Goal: Task Accomplishment & Management: Use online tool/utility

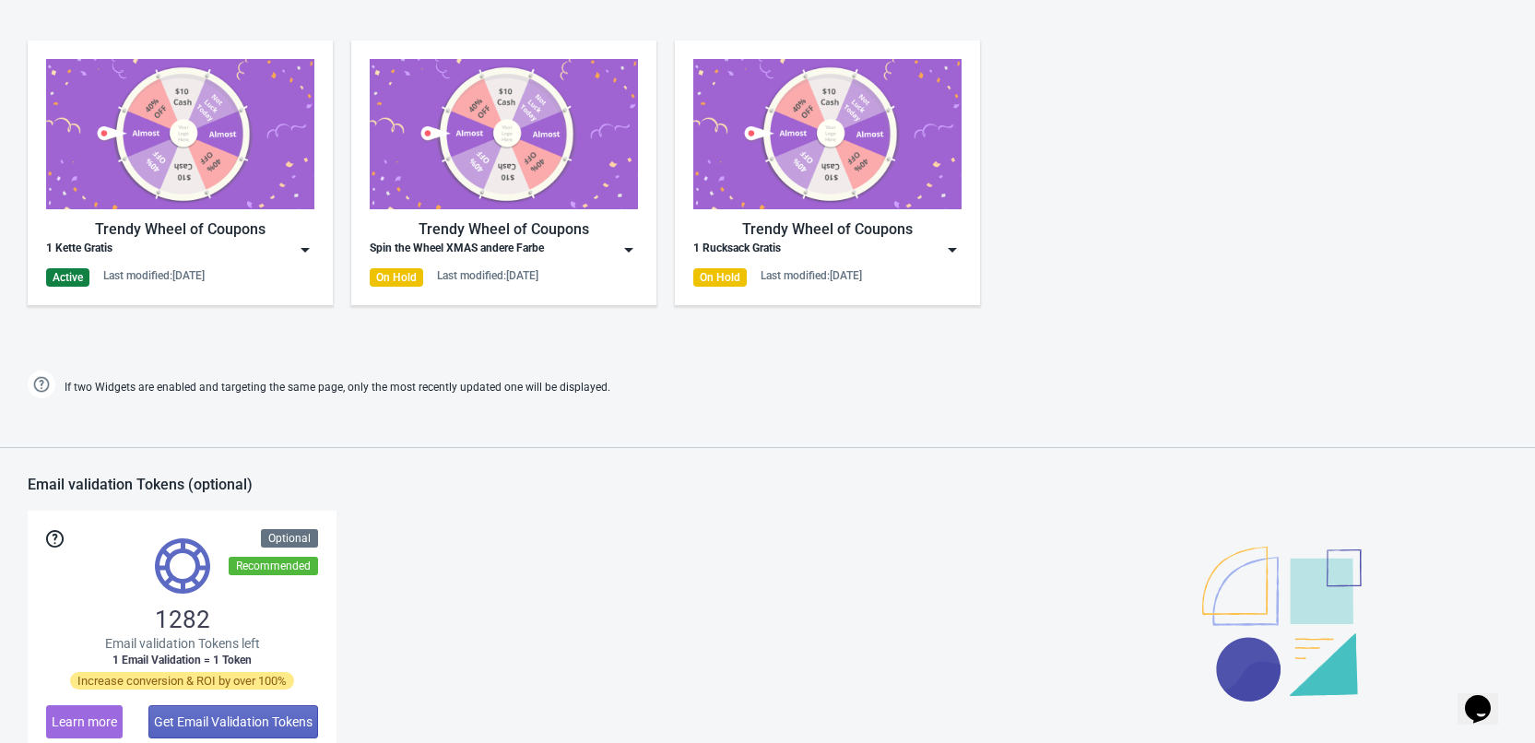
scroll to position [922, 0]
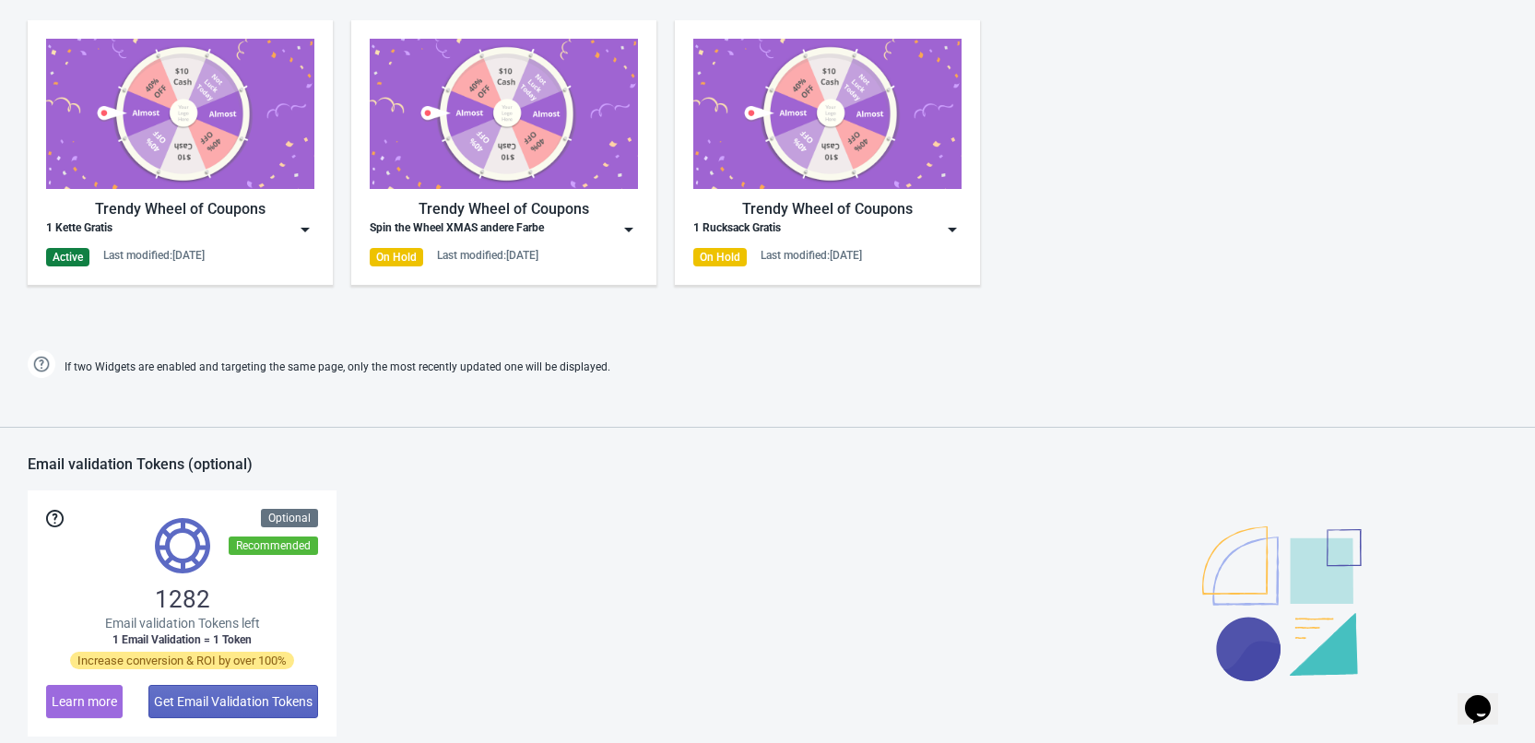
click at [296, 237] on img at bounding box center [305, 229] width 18 height 18
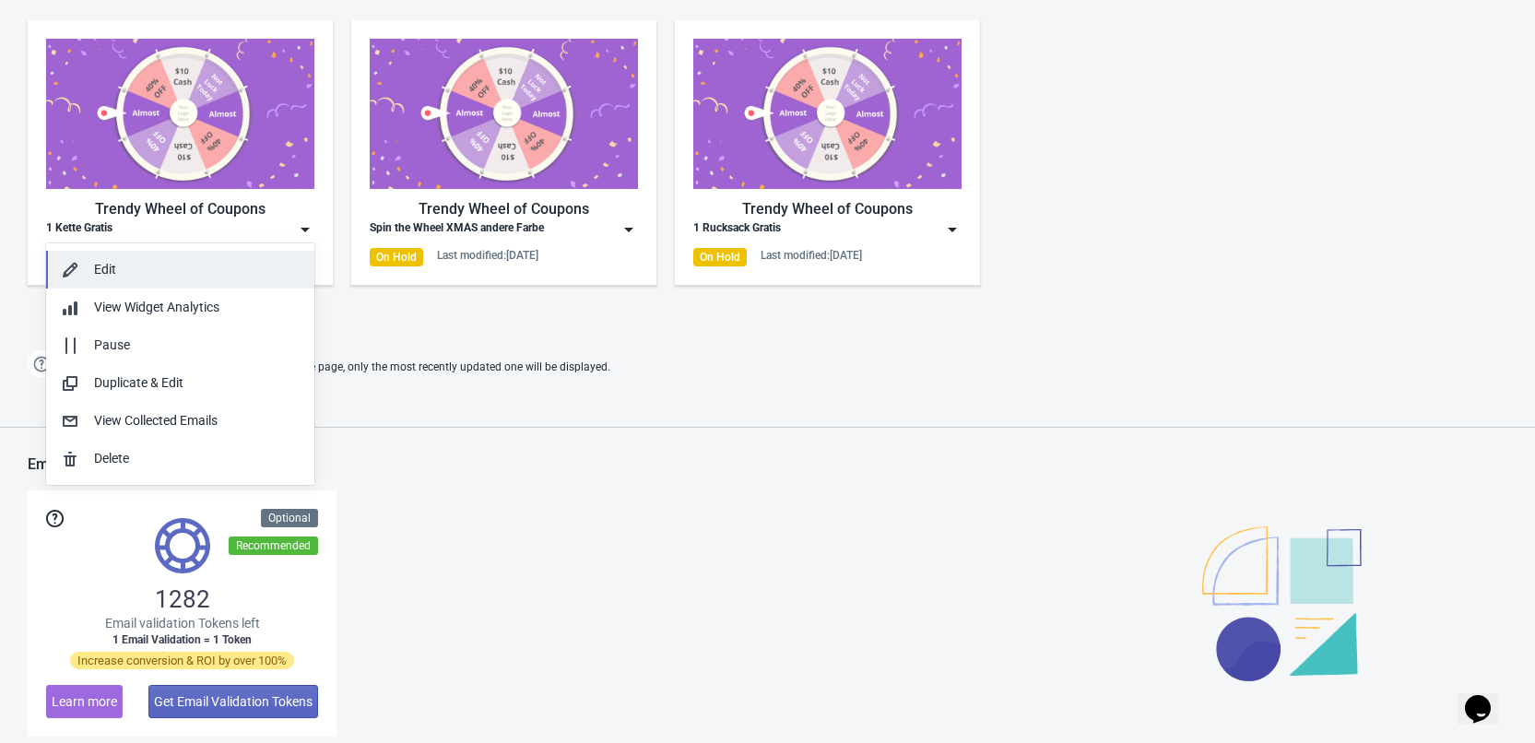
click at [176, 271] on div "Edit" at bounding box center [197, 269] width 206 height 19
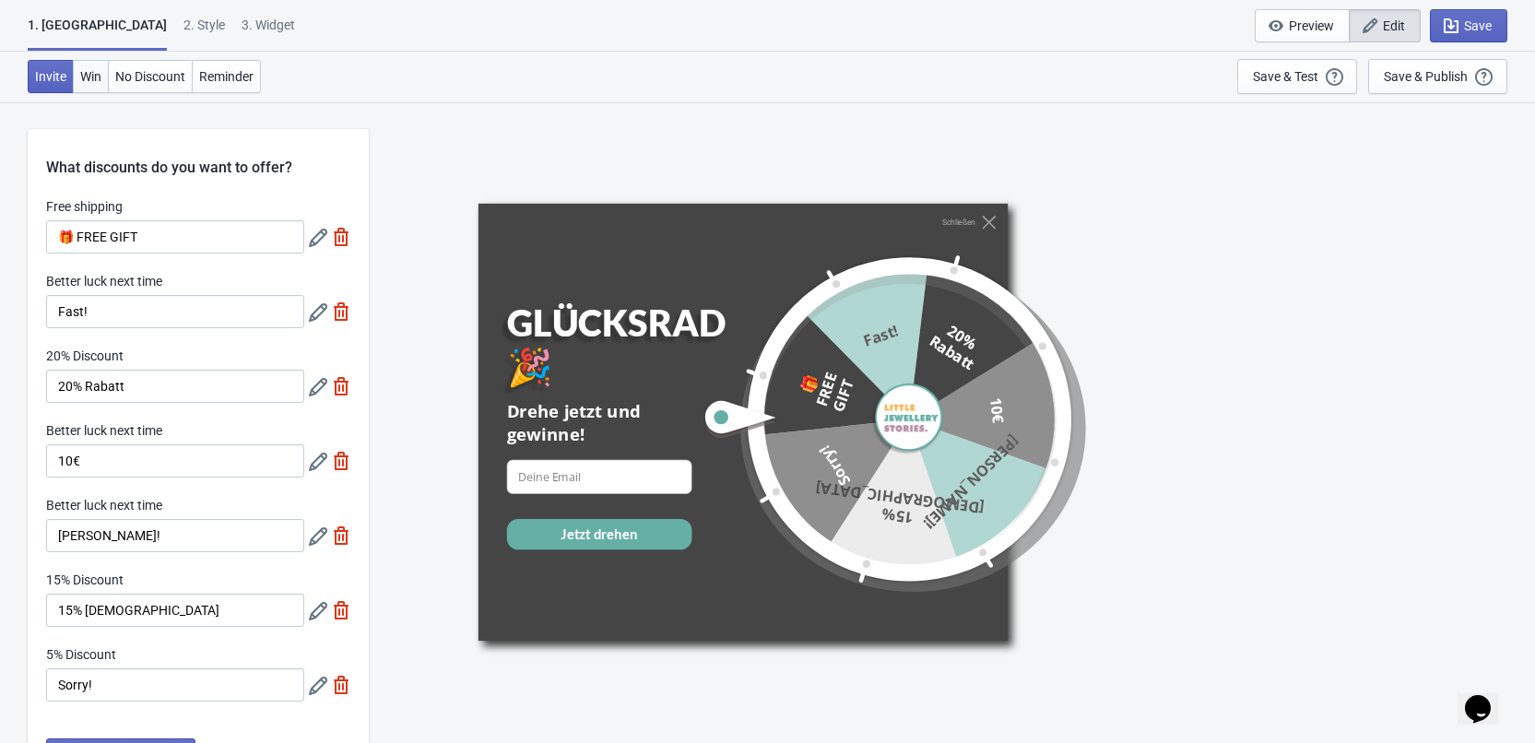
click at [98, 77] on span "Win" at bounding box center [90, 76] width 21 height 15
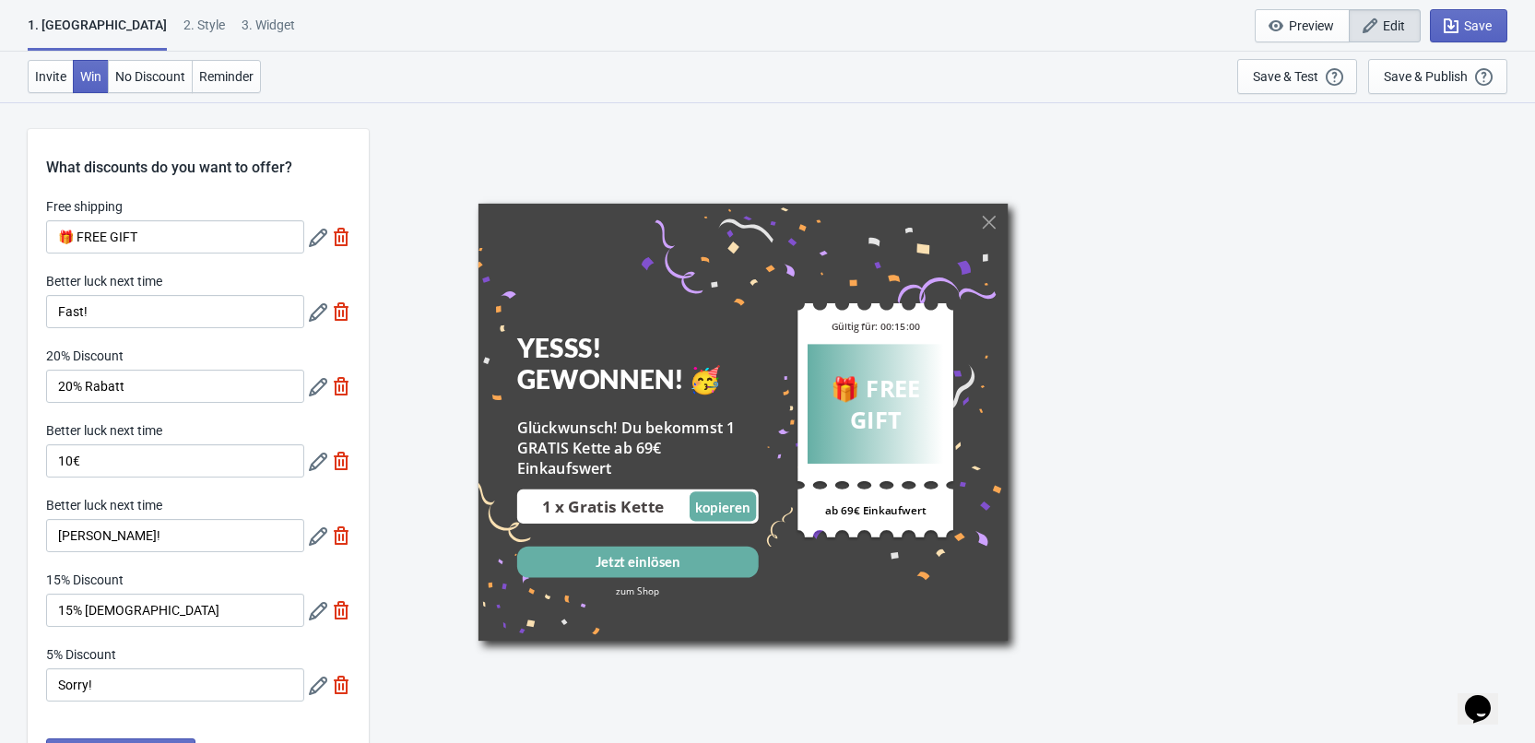
click at [184, 23] on div "2 . Style" at bounding box center [204, 32] width 41 height 32
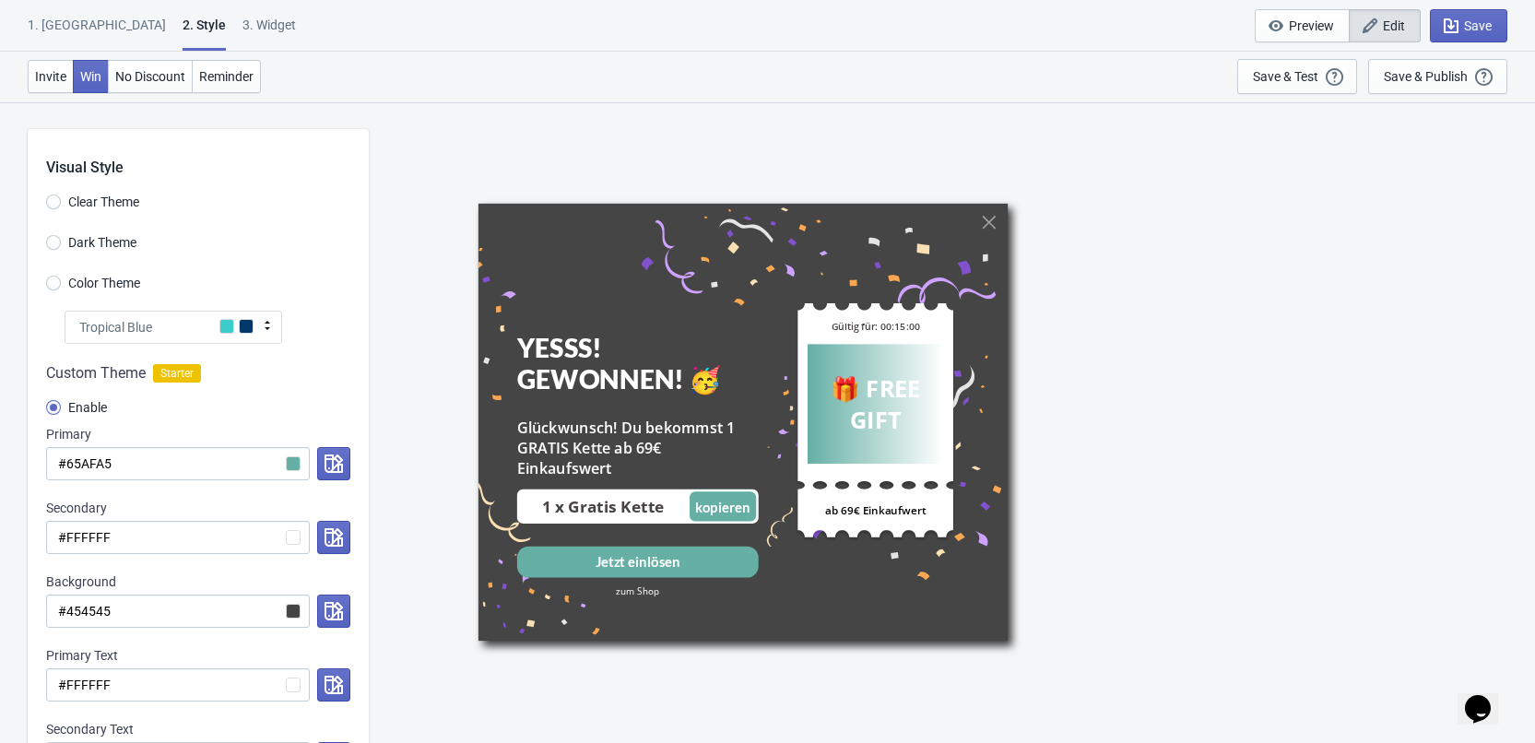
click at [243, 22] on div "3. Widget" at bounding box center [269, 32] width 53 height 32
select select "products"
select select "once"
select select "1"
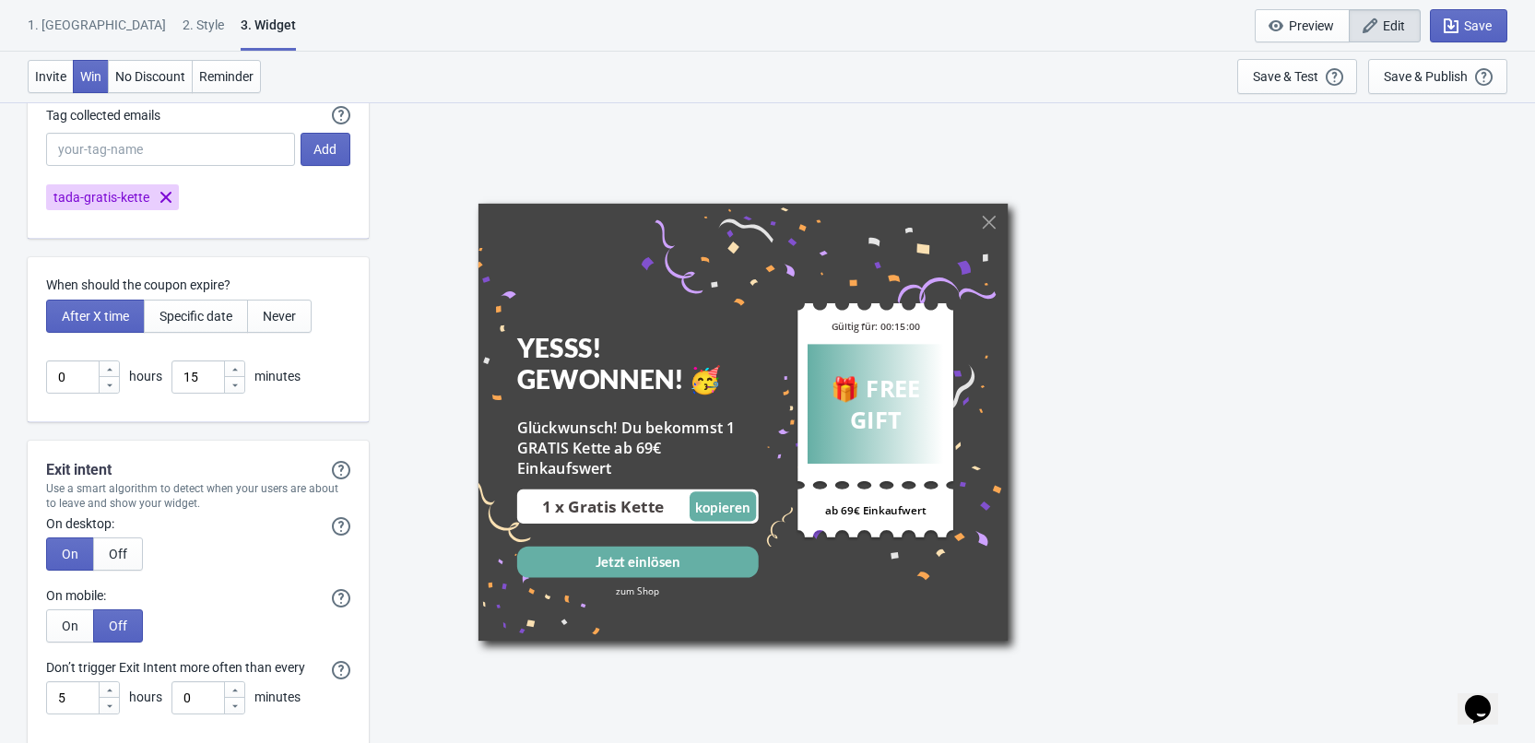
scroll to position [4795, 0]
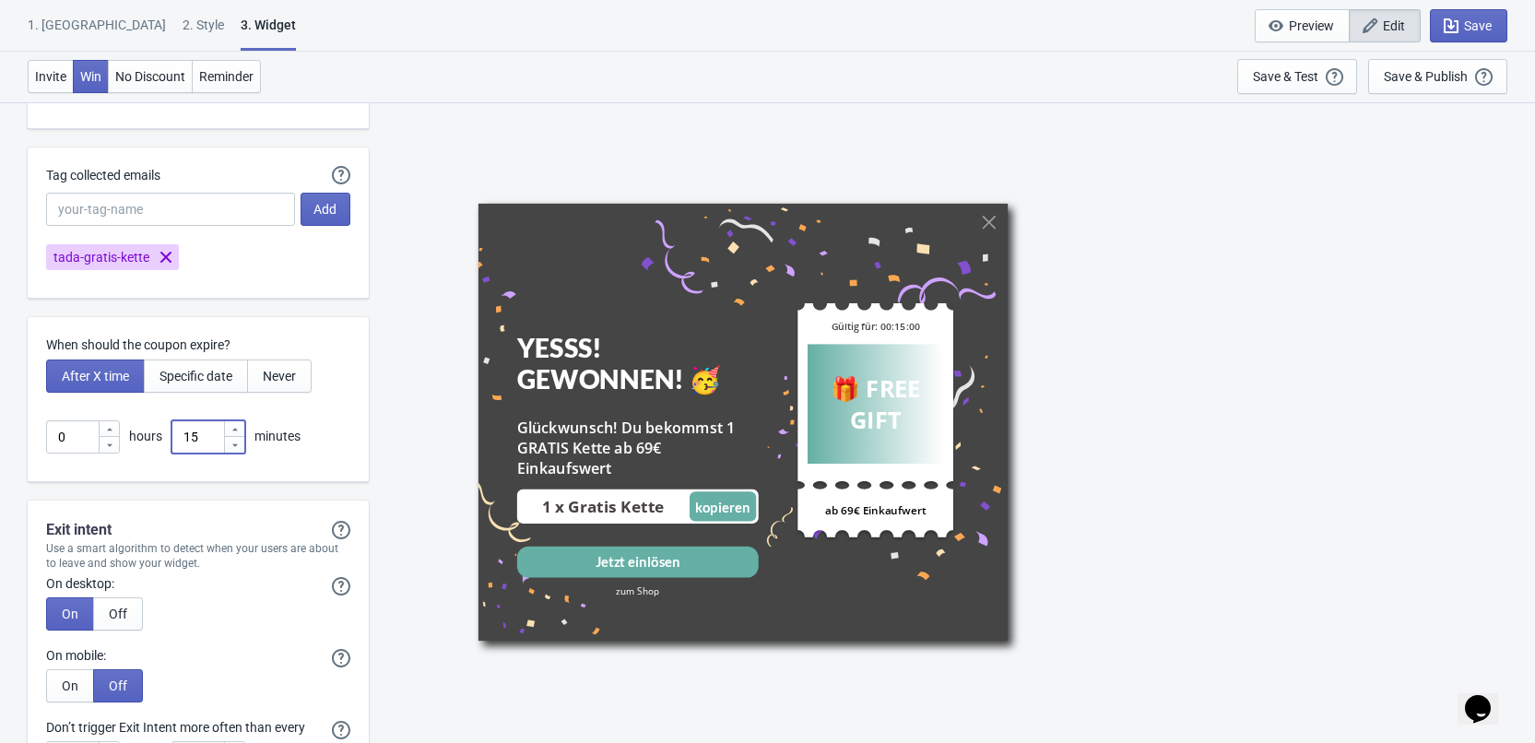
click at [201, 428] on input "15" at bounding box center [198, 437] width 52 height 33
click at [341, 432] on div "0 hours 15 minutes" at bounding box center [198, 437] width 304 height 33
click at [205, 433] on input "15" at bounding box center [198, 437] width 52 height 33
drag, startPoint x: 206, startPoint y: 433, endPoint x: 178, endPoint y: 443, distance: 29.2
click at [178, 443] on input "15" at bounding box center [198, 437] width 52 height 33
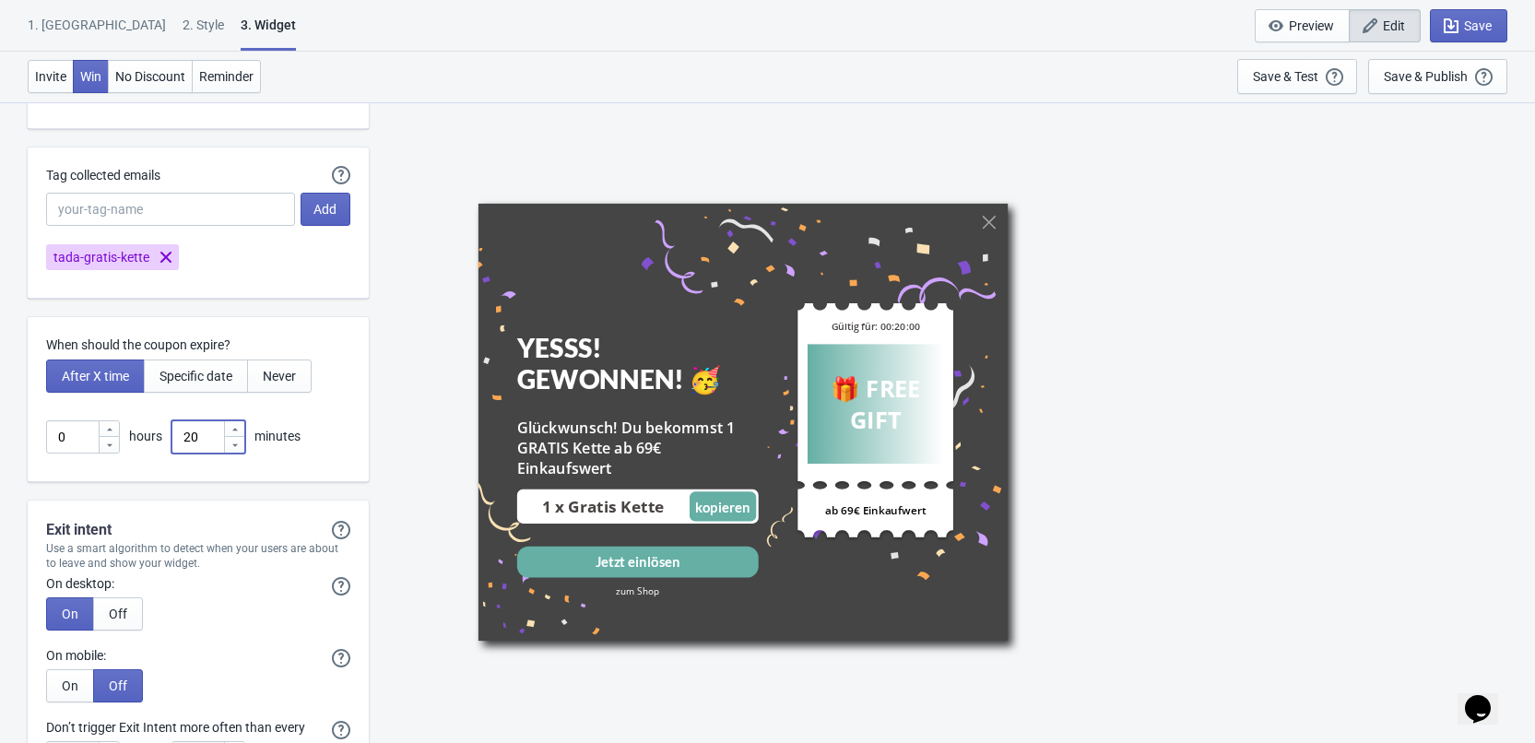
type input "20"
click at [433, 370] on div "YESSS! GEWONNEN! 🥳 Glückwunsch! Du bekommst 1 GRATIS Kette ab 69€ Einkaufswert …" at bounding box center [952, 421] width 1148 height 641
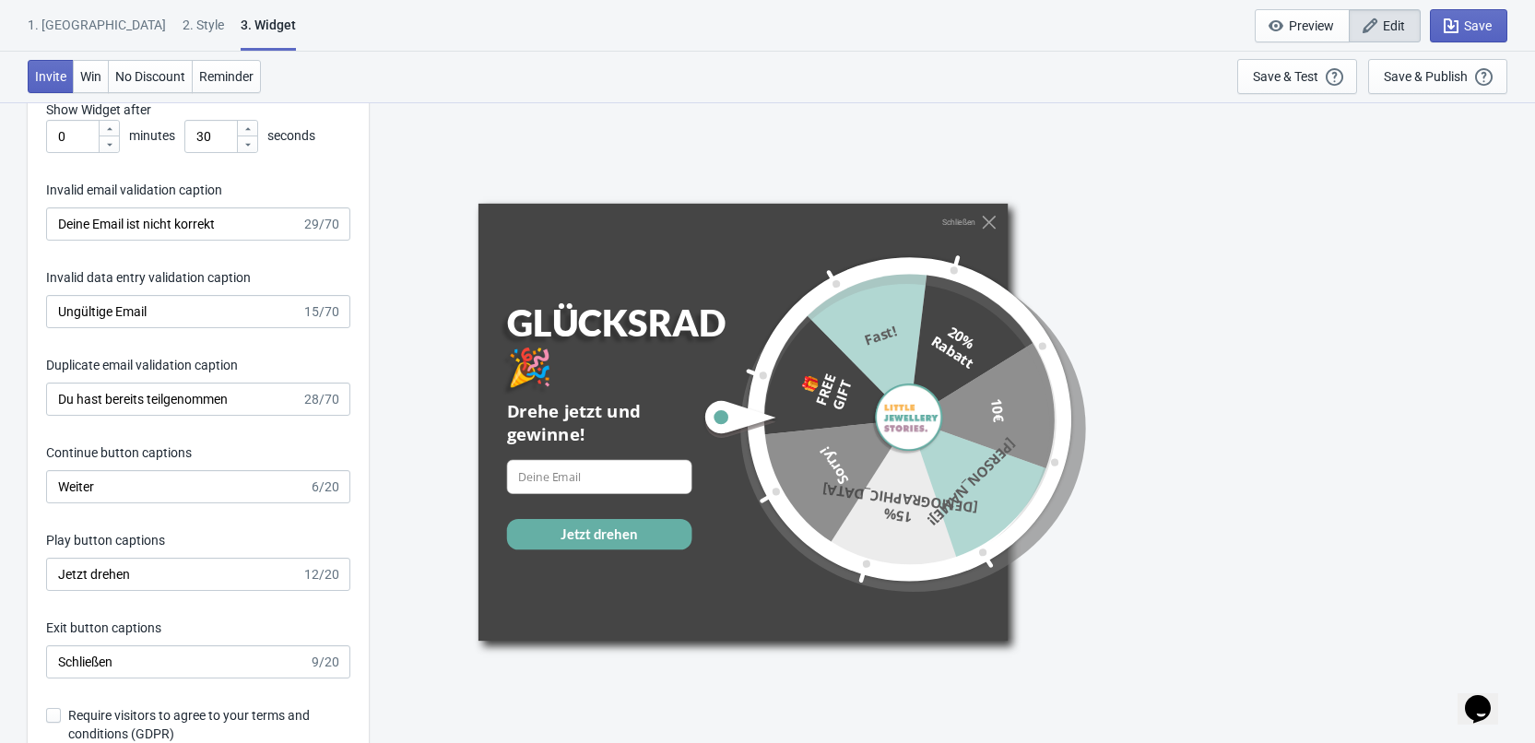
scroll to position [2674, 0]
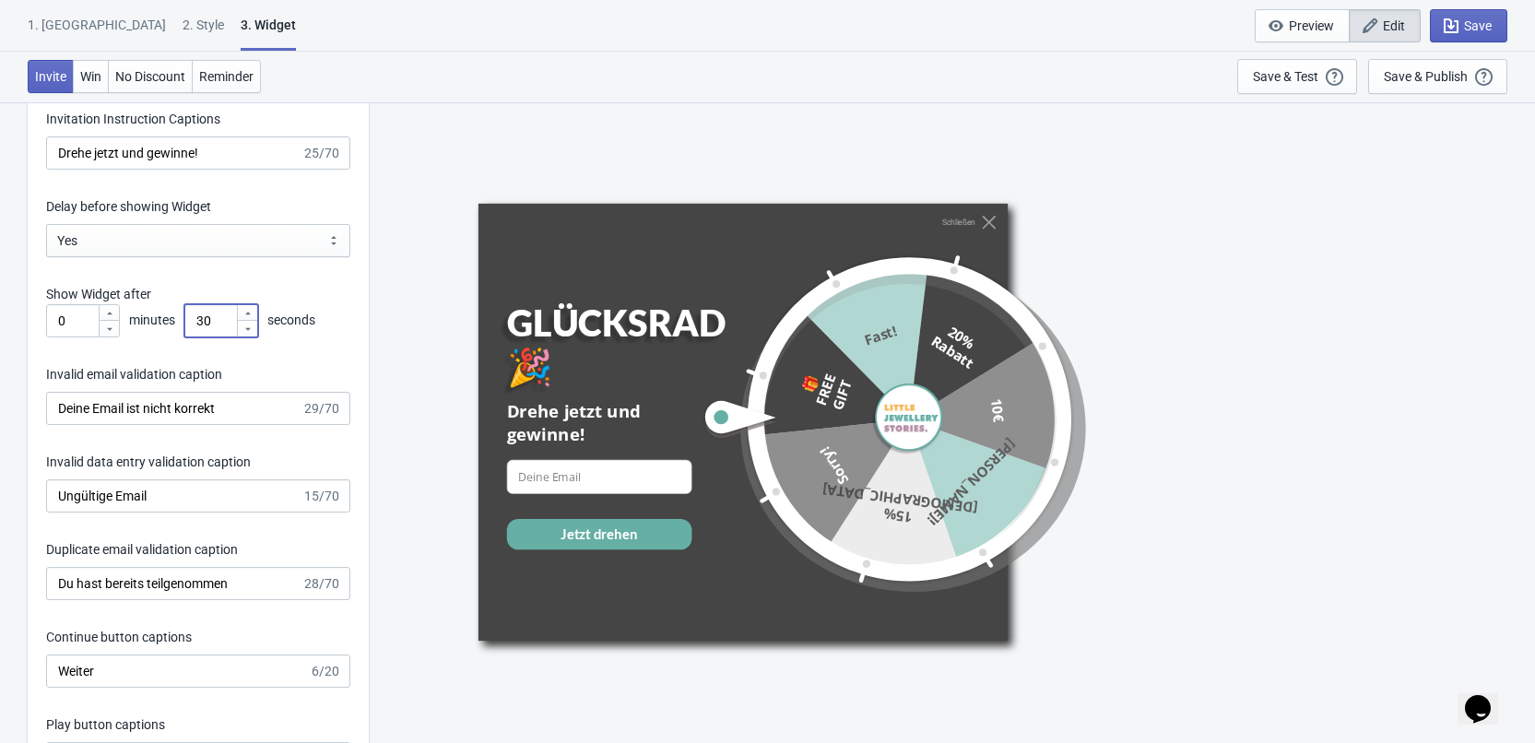
drag, startPoint x: 216, startPoint y: 322, endPoint x: 196, endPoint y: 328, distance: 20.4
click at [196, 328] on input "30" at bounding box center [210, 320] width 52 height 33
type input "40"
click at [524, 137] on div "Schließen GLÜCKSRAD 🎉 Drehe jetzt und gewinne! email-input Jetzt drehen 🎁 FREE …" at bounding box center [952, 421] width 1148 height 641
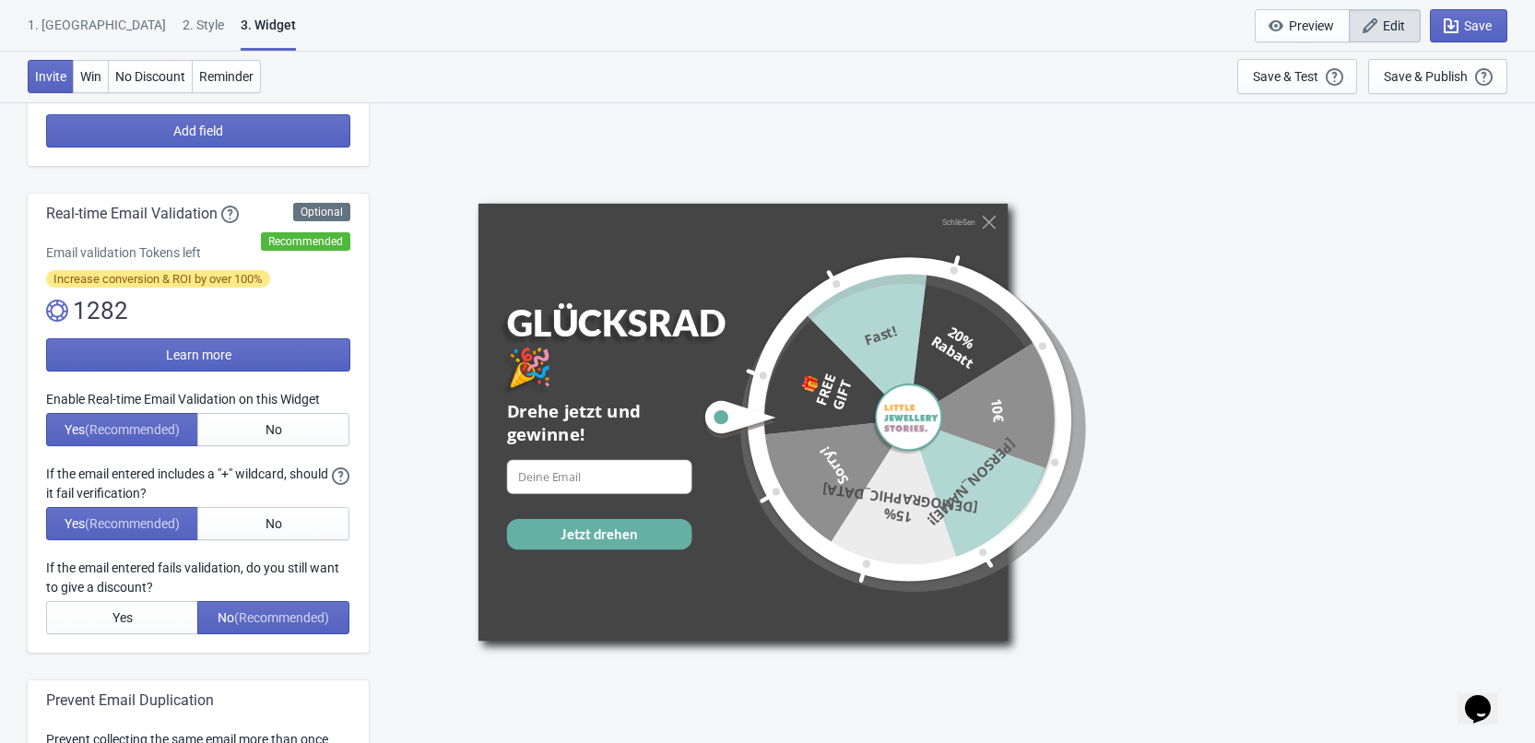
scroll to position [92, 0]
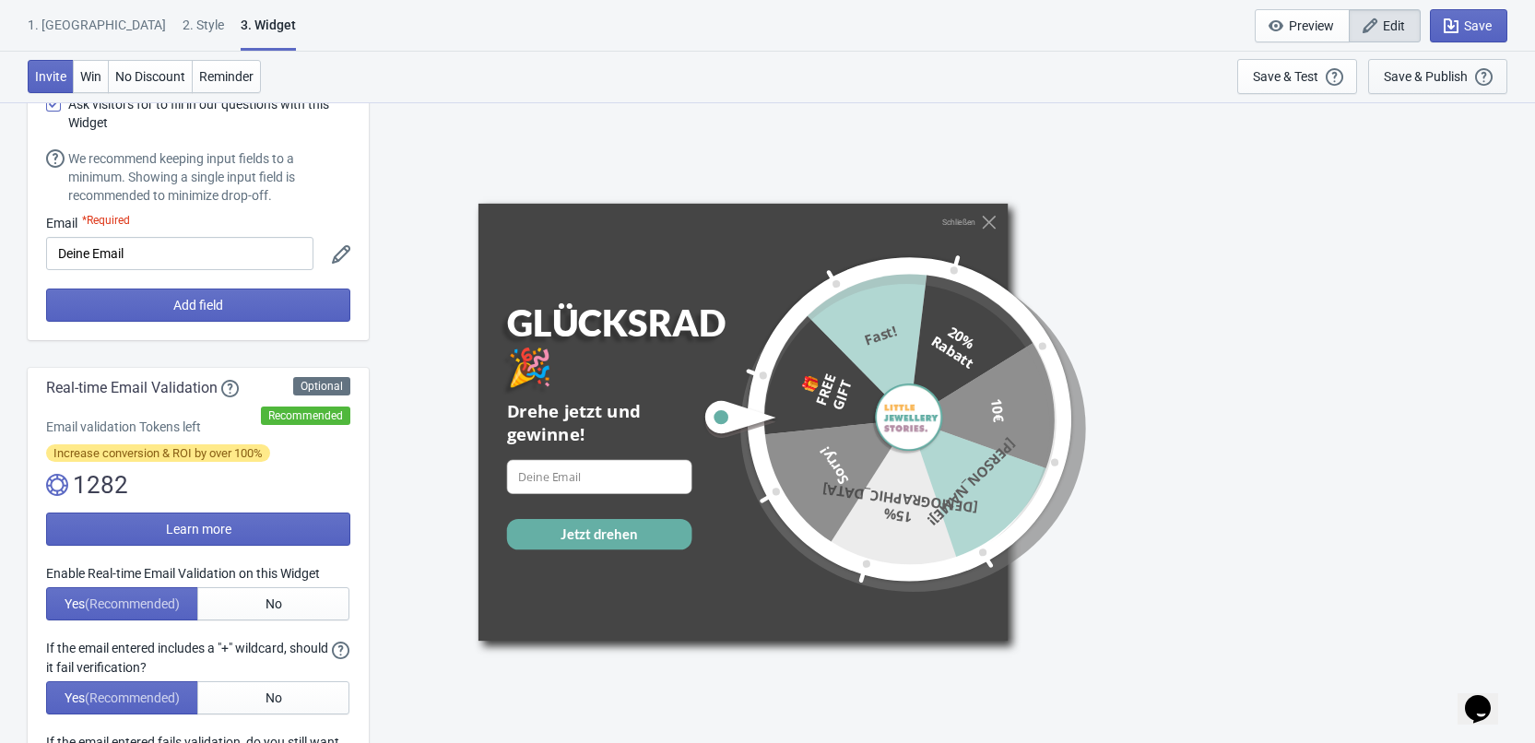
click at [1420, 78] on div "Save & Publish" at bounding box center [1426, 76] width 84 height 15
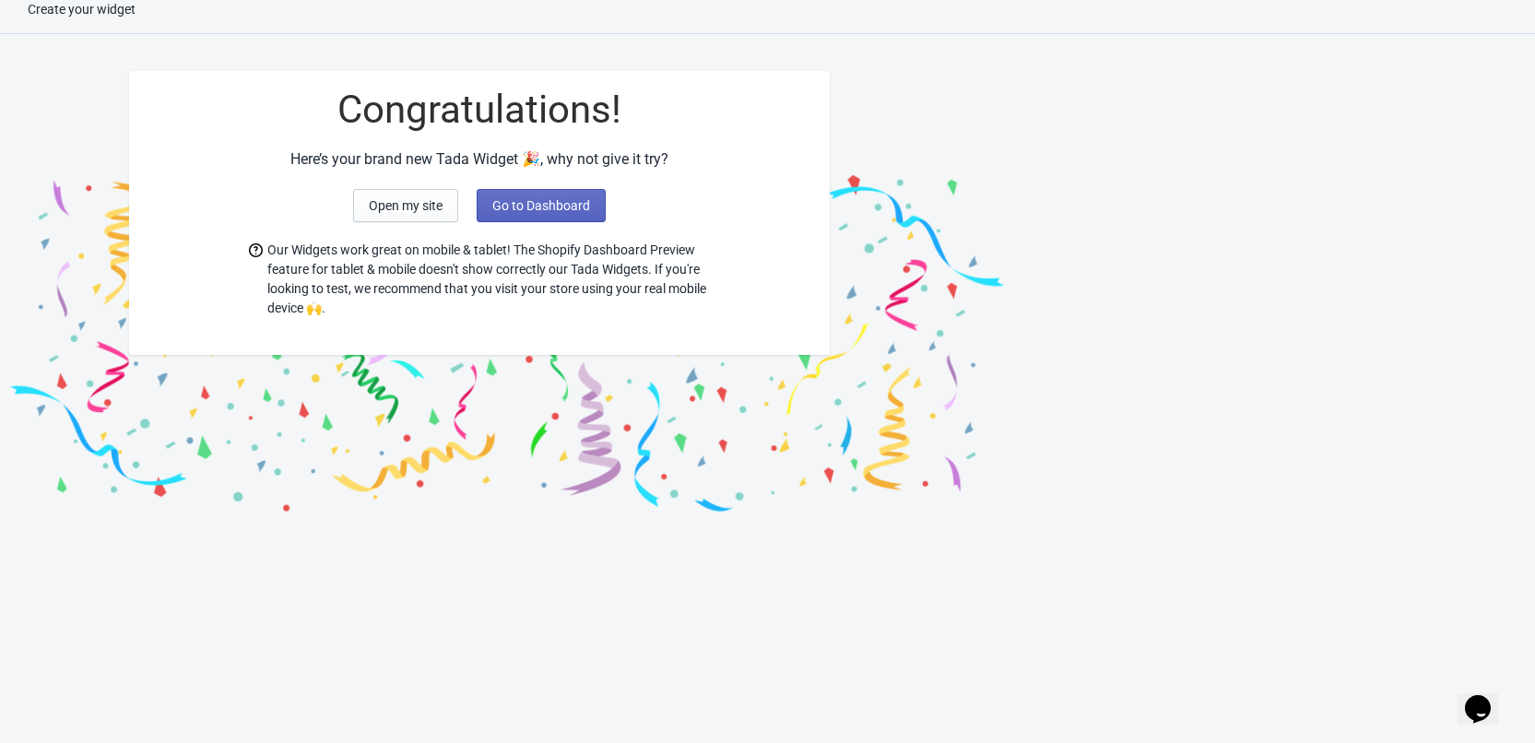
scroll to position [9, 0]
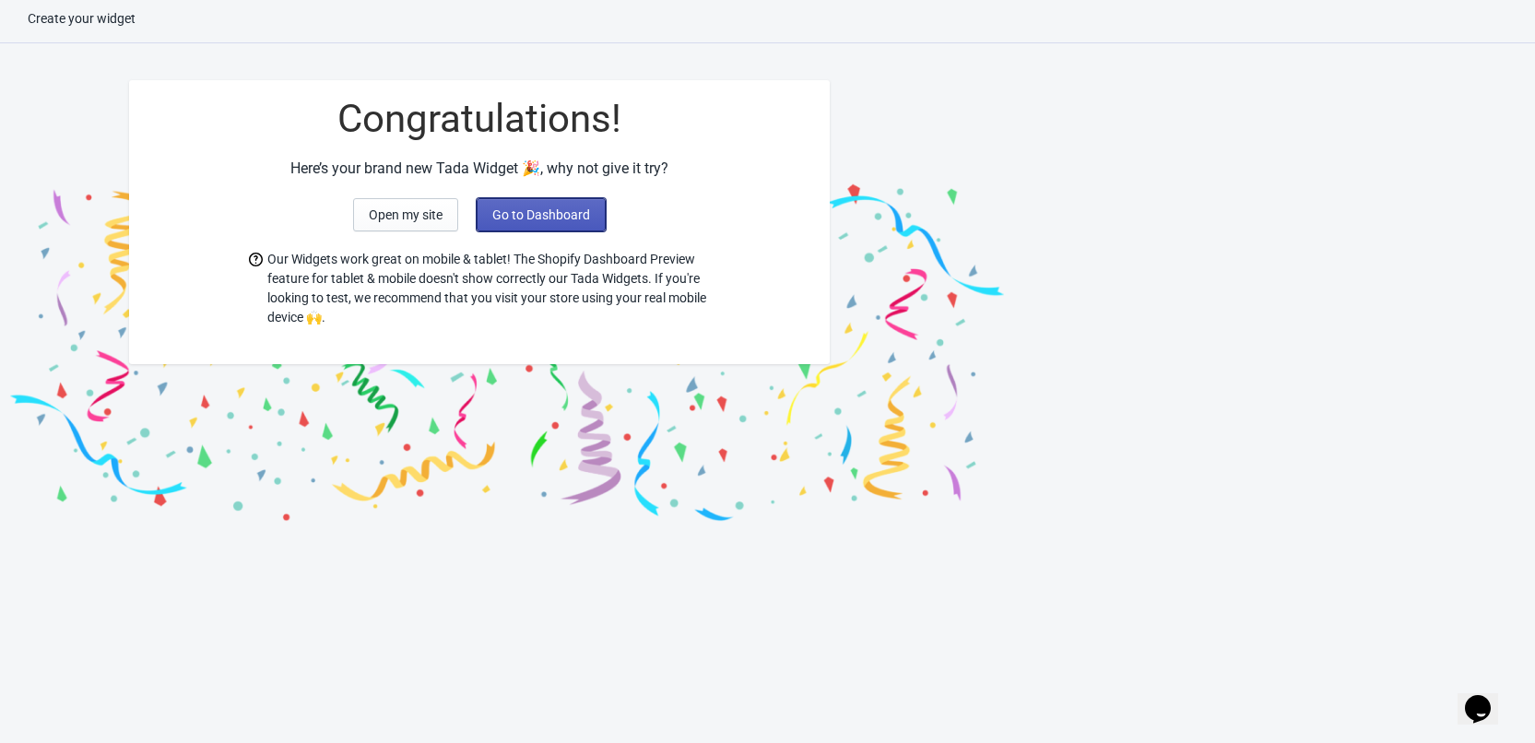
click at [502, 219] on span "Go to Dashboard" at bounding box center [541, 214] width 98 height 15
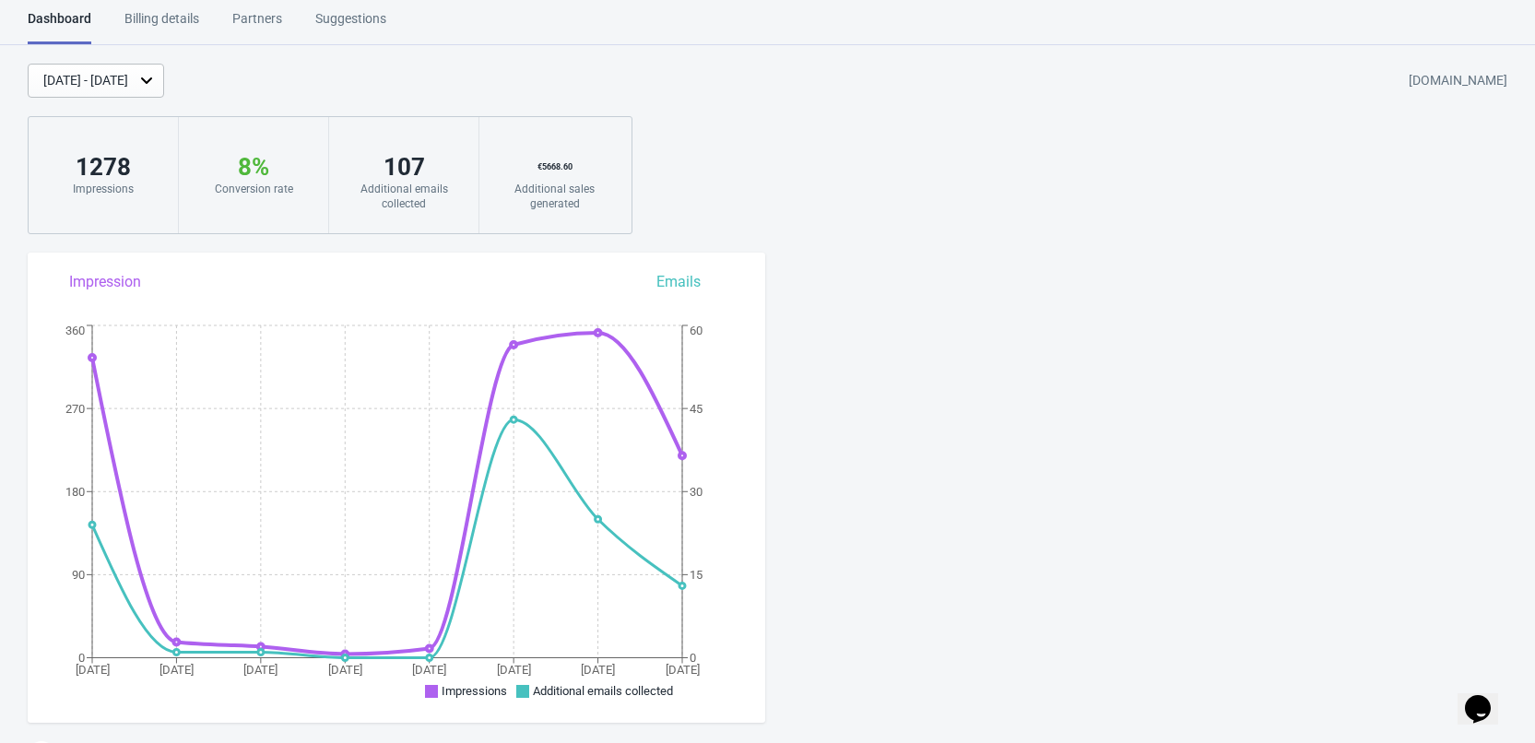
click at [124, 73] on div "[DATE] - [DATE]" at bounding box center [85, 80] width 85 height 19
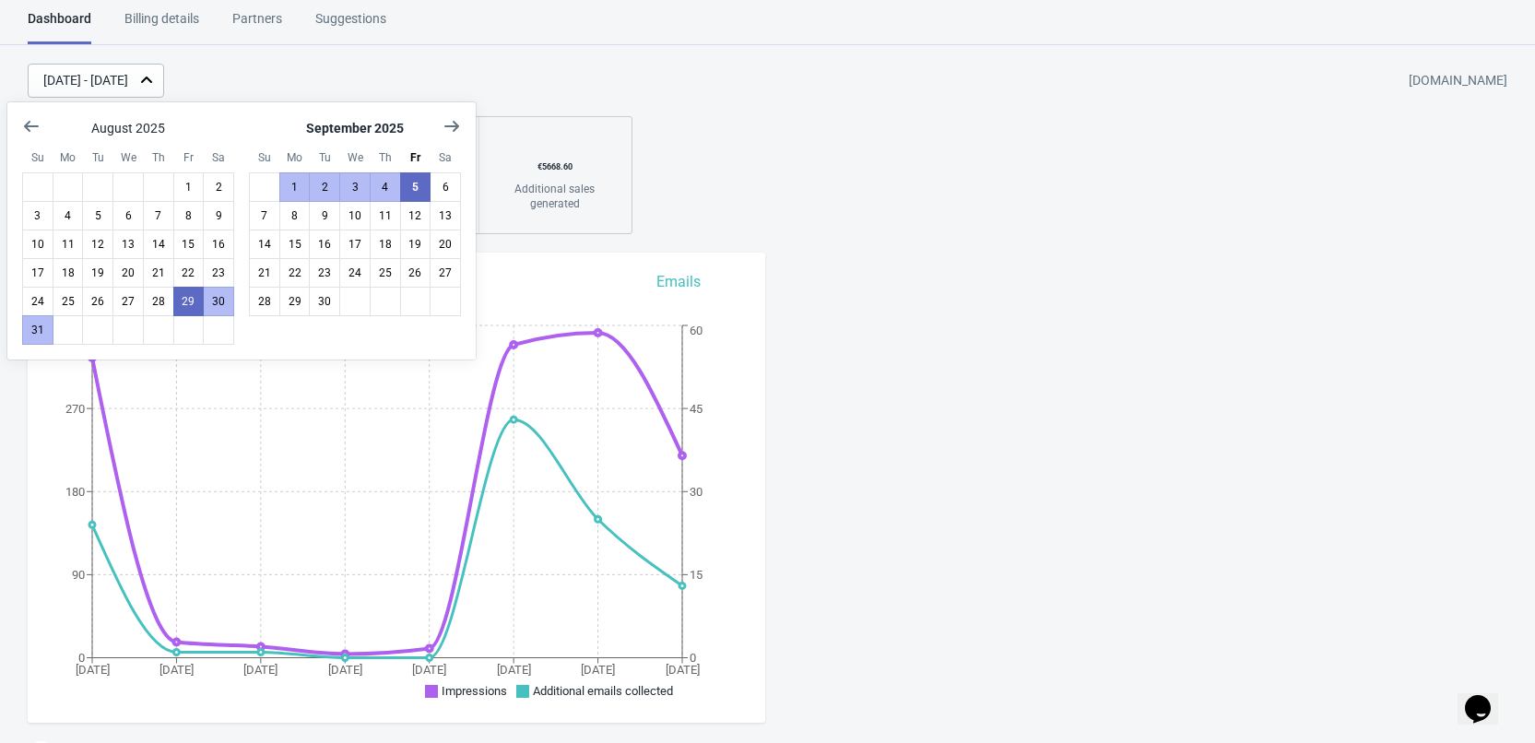
click at [1063, 177] on div "[DATE] - [DATE] [DOMAIN_NAME] 1278 Impressions 8 % Your Tada Widget has a conve…" at bounding box center [767, 149] width 1535 height 171
